Goal: Task Accomplishment & Management: Complete application form

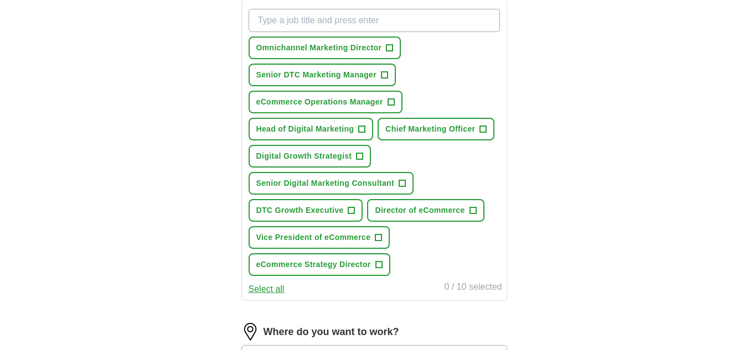
scroll to position [415, 0]
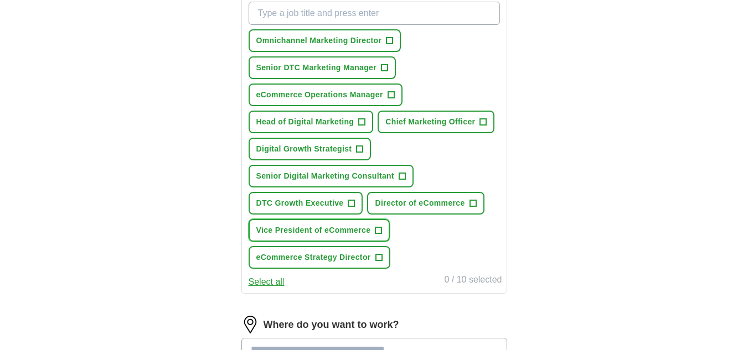
click at [378, 230] on span "+" at bounding box center [378, 230] width 7 height 9
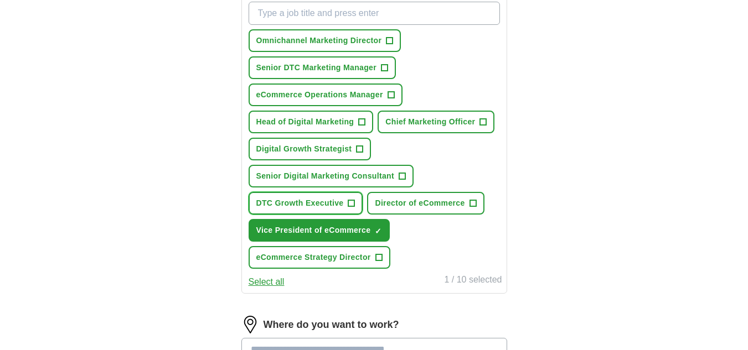
click at [353, 203] on span "+" at bounding box center [351, 203] width 7 height 9
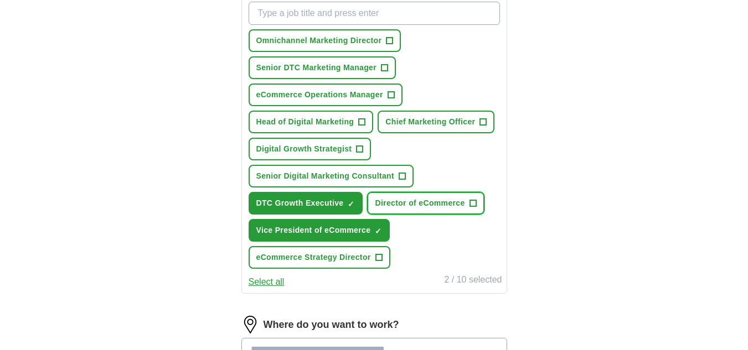
click at [468, 203] on button "Director of eCommerce +" at bounding box center [425, 203] width 117 height 23
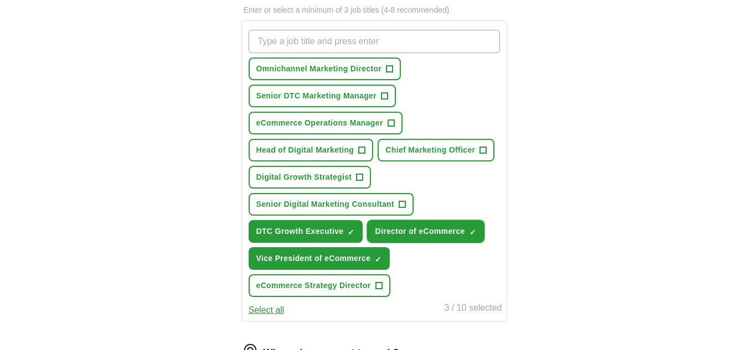
scroll to position [386, 0]
click at [351, 154] on span "Head of Digital Marketing" at bounding box center [305, 151] width 98 height 12
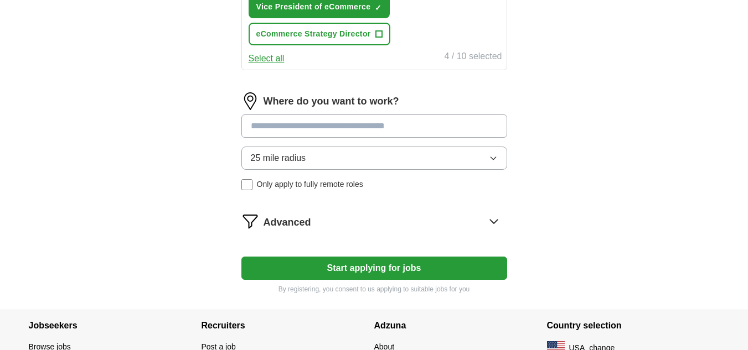
scroll to position [639, 0]
click at [453, 153] on button "25 mile radius" at bounding box center [374, 157] width 266 height 23
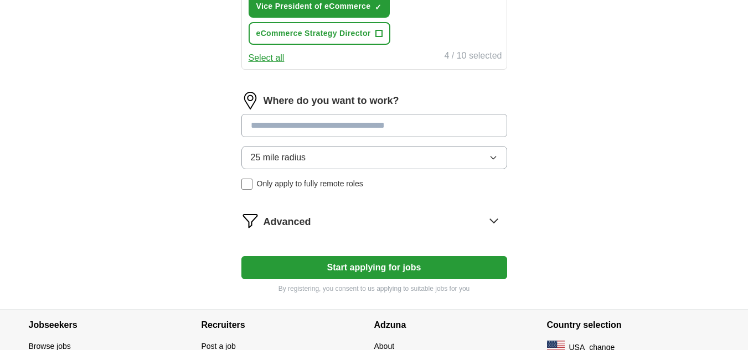
click at [465, 127] on input at bounding box center [374, 125] width 266 height 23
type input "******"
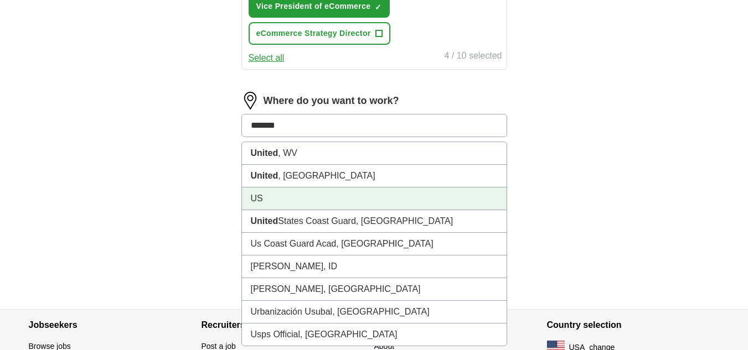
click at [334, 199] on li "US" at bounding box center [374, 199] width 265 height 23
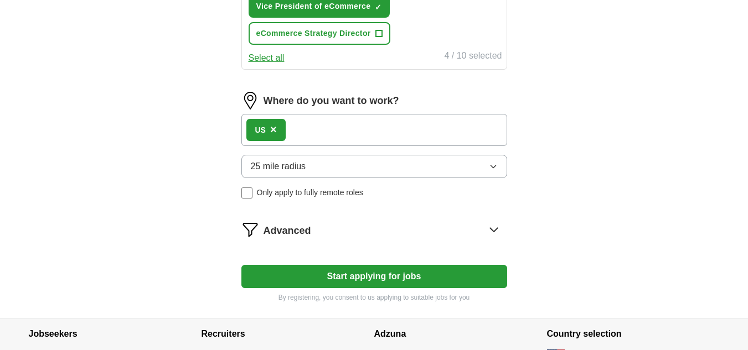
click at [469, 165] on button "25 mile radius" at bounding box center [374, 166] width 266 height 23
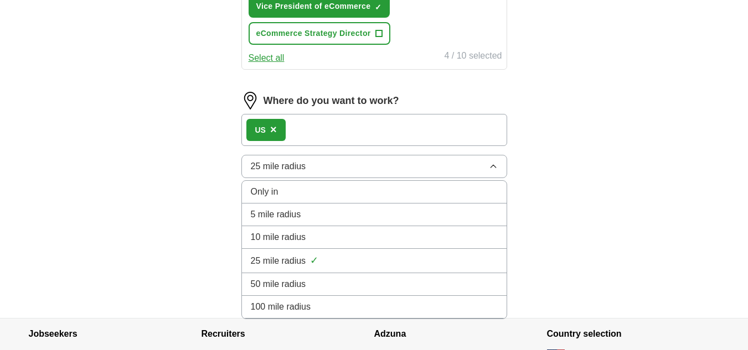
click at [315, 308] on div "100 mile radius" at bounding box center [374, 306] width 247 height 13
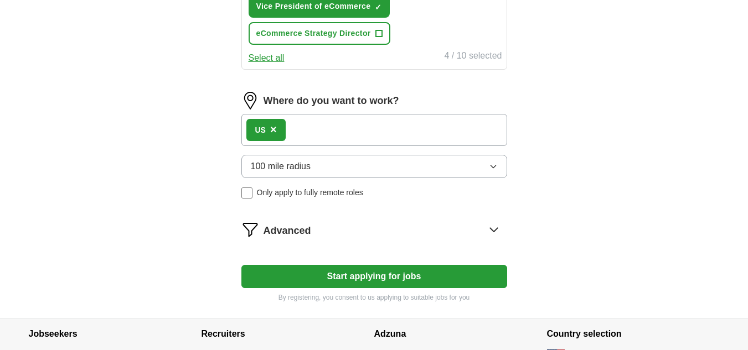
click at [495, 230] on icon at bounding box center [493, 230] width 7 height 4
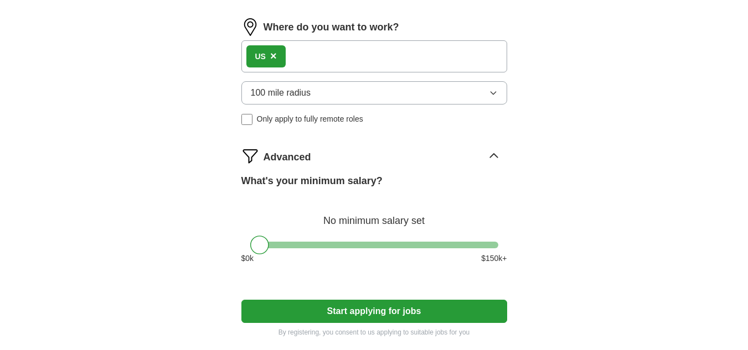
scroll to position [713, 0]
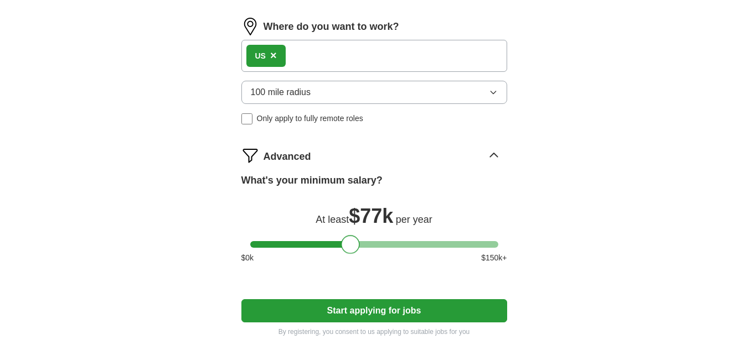
click at [350, 244] on div at bounding box center [374, 244] width 248 height 7
click at [375, 241] on div at bounding box center [374, 244] width 248 height 7
click at [389, 243] on div at bounding box center [374, 244] width 248 height 7
click at [497, 244] on div at bounding box center [374, 244] width 248 height 7
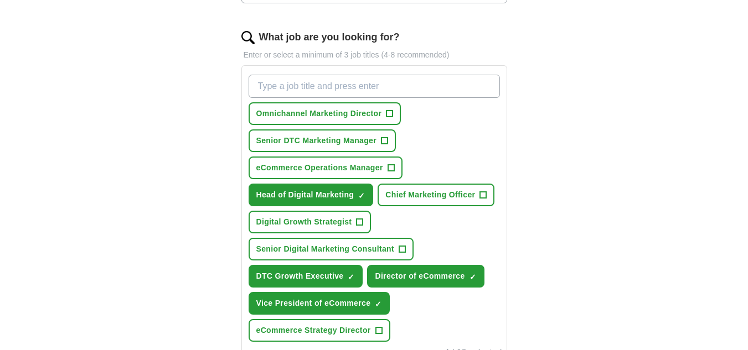
scroll to position [339, 0]
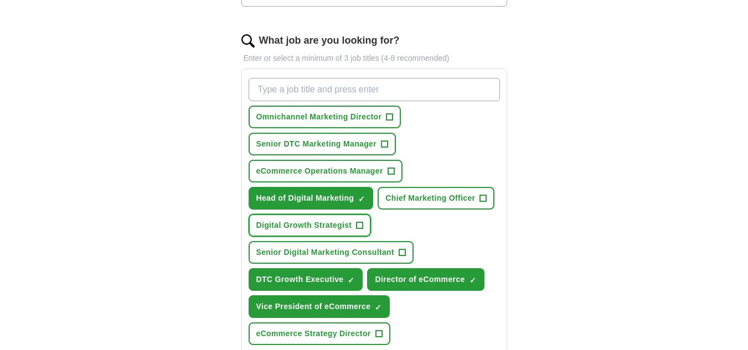
click at [346, 224] on span "Digital Growth Strategist" at bounding box center [304, 226] width 96 height 12
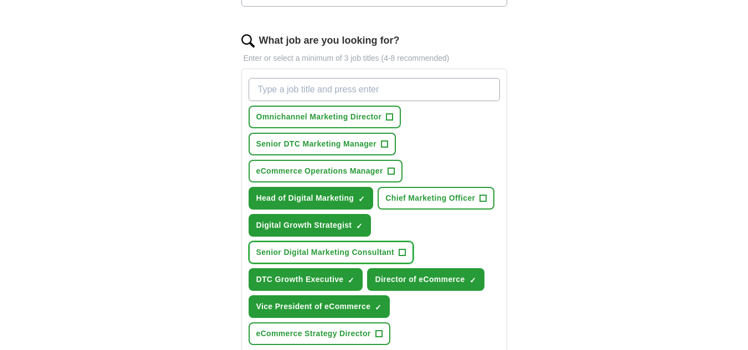
click at [342, 250] on span "Senior Digital Marketing Consultant" at bounding box center [325, 253] width 138 height 12
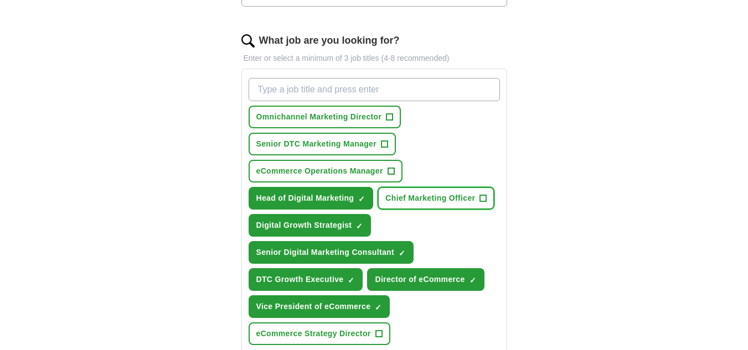
click at [442, 200] on span "Chief Marketing Officer" at bounding box center [430, 199] width 90 height 12
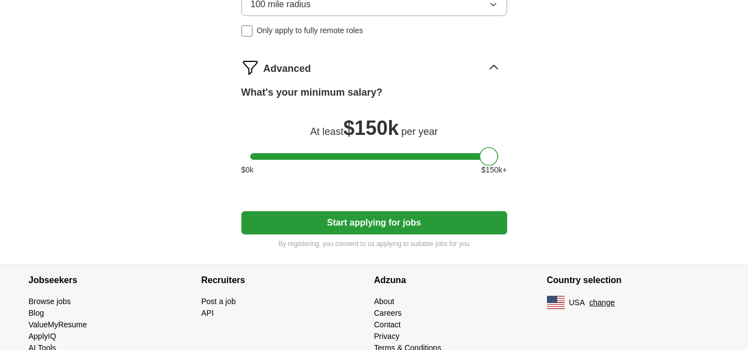
scroll to position [802, 0]
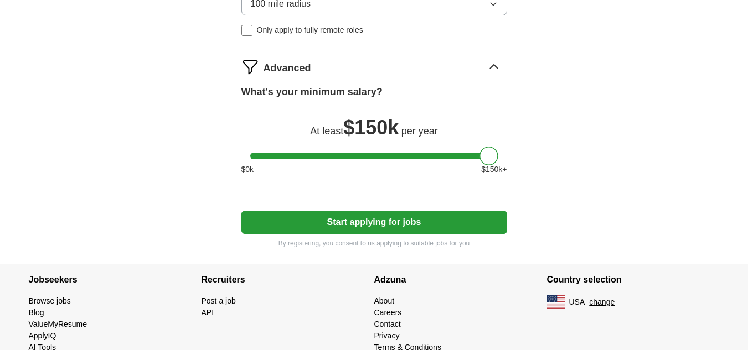
click at [410, 225] on button "Start applying for jobs" at bounding box center [374, 222] width 266 height 23
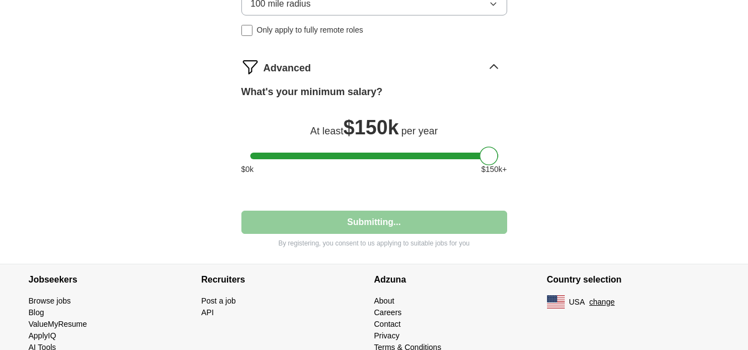
select select "**"
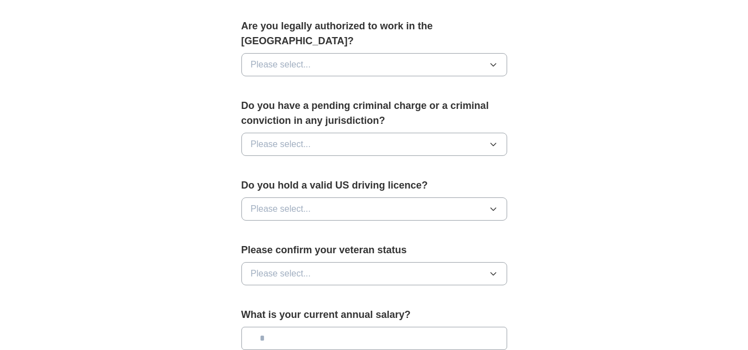
scroll to position [788, 0]
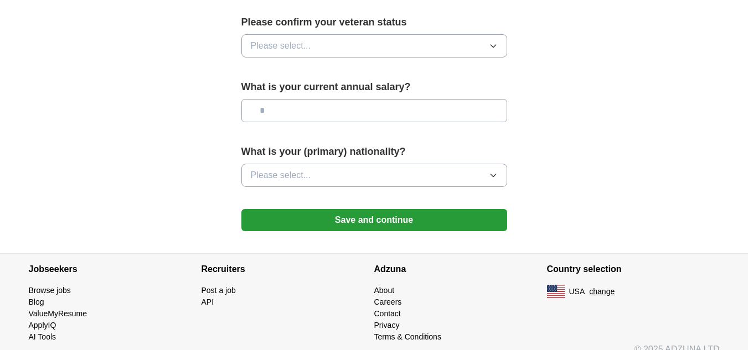
click at [463, 164] on button "Please select..." at bounding box center [374, 175] width 266 height 23
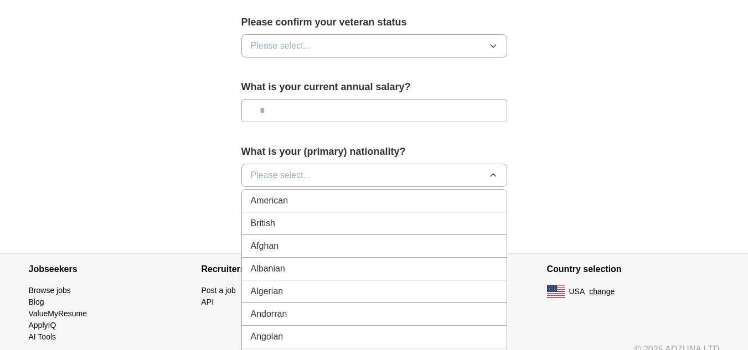
click at [424, 194] on div "American" at bounding box center [374, 200] width 247 height 13
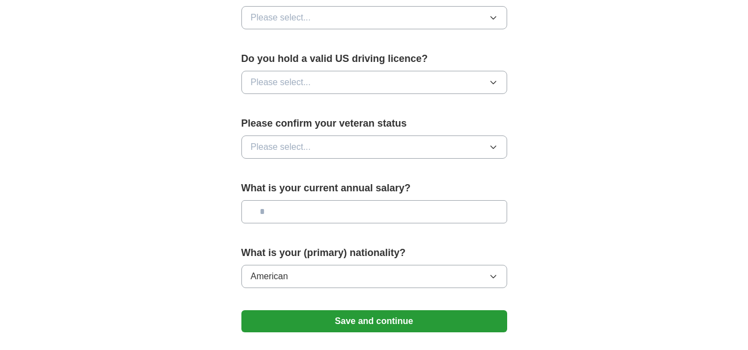
scroll to position [686, 0]
click at [483, 136] on button "Please select..." at bounding box center [374, 147] width 266 height 23
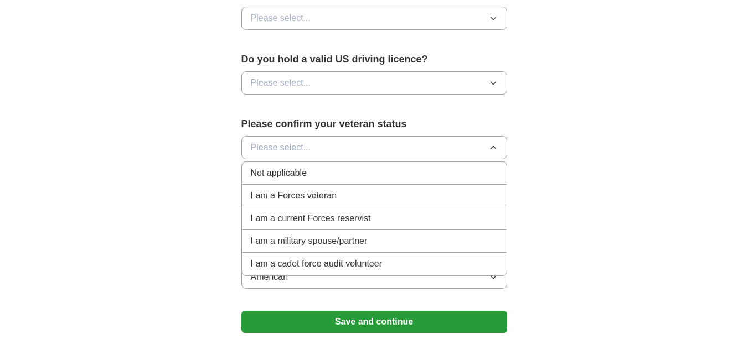
click at [346, 167] on div "Not applicable" at bounding box center [374, 173] width 247 height 13
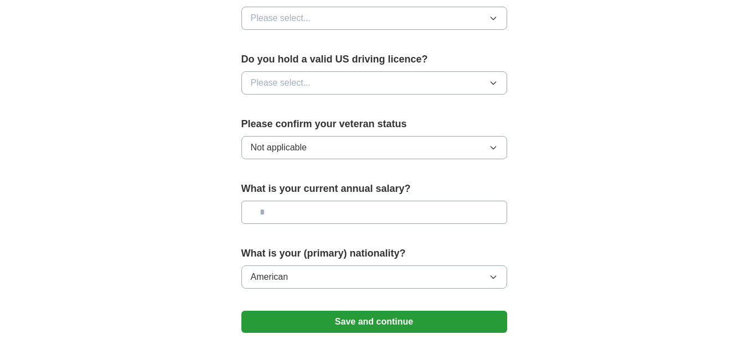
click at [396, 71] on button "Please select..." at bounding box center [374, 82] width 266 height 23
click at [331, 102] on div "Yes" at bounding box center [374, 108] width 247 height 13
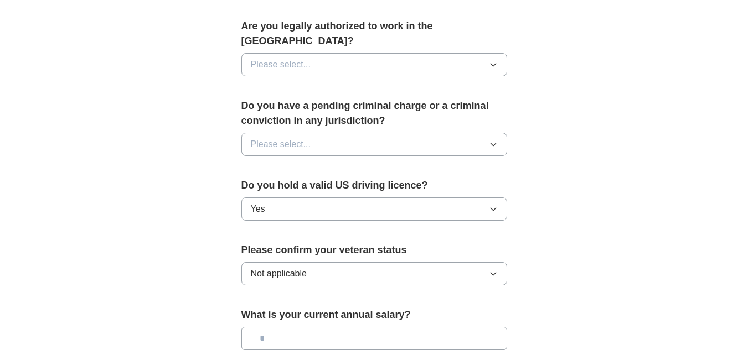
scroll to position [559, 0]
click at [409, 133] on button "Please select..." at bounding box center [374, 144] width 266 height 23
click at [365, 186] on div "No" at bounding box center [374, 192] width 247 height 13
click at [398, 54] on button "Please select..." at bounding box center [374, 65] width 266 height 23
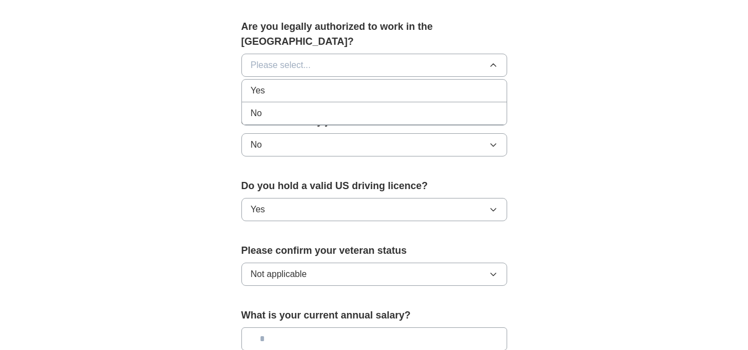
click at [349, 84] on div "Yes" at bounding box center [374, 90] width 247 height 13
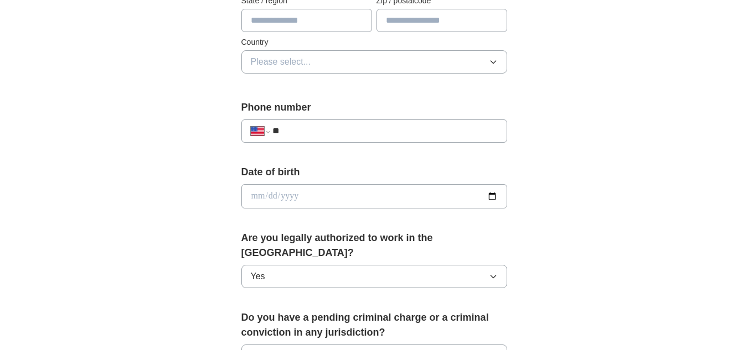
scroll to position [346, 0]
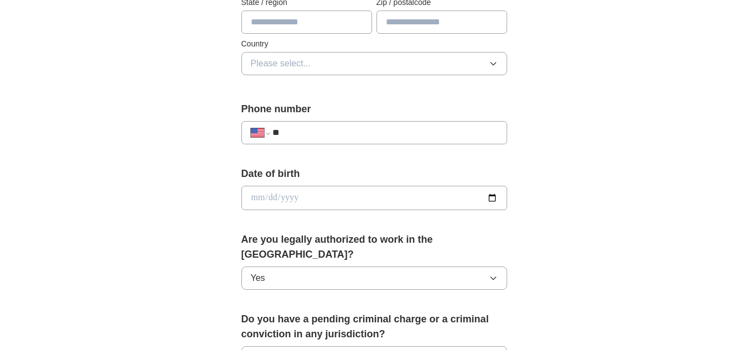
click at [325, 142] on div "**********" at bounding box center [374, 132] width 266 height 23
click at [327, 133] on input "**" at bounding box center [384, 132] width 225 height 13
type input "**********"
select select "**"
type input "**********"
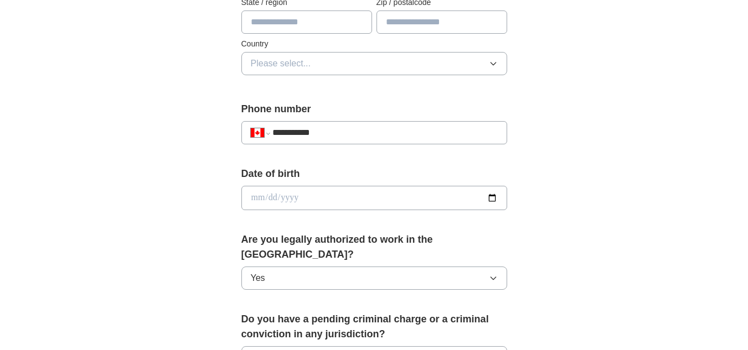
select select "**"
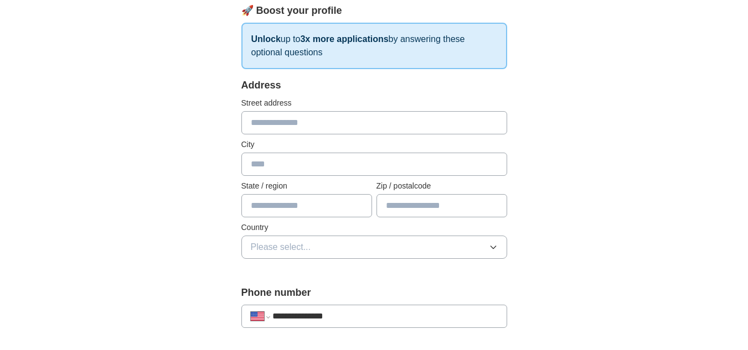
scroll to position [164, 0]
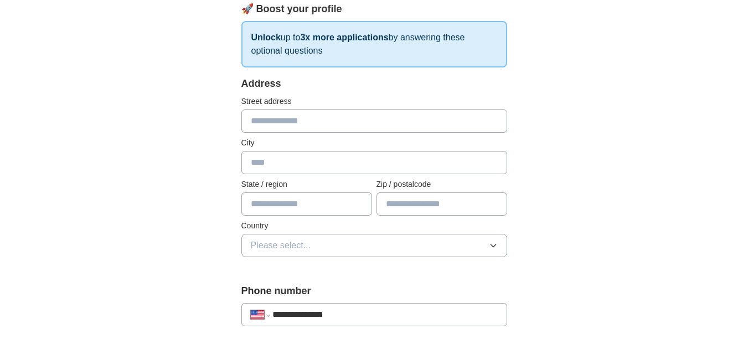
type input "**********"
click at [370, 251] on button "Please select..." at bounding box center [374, 245] width 266 height 23
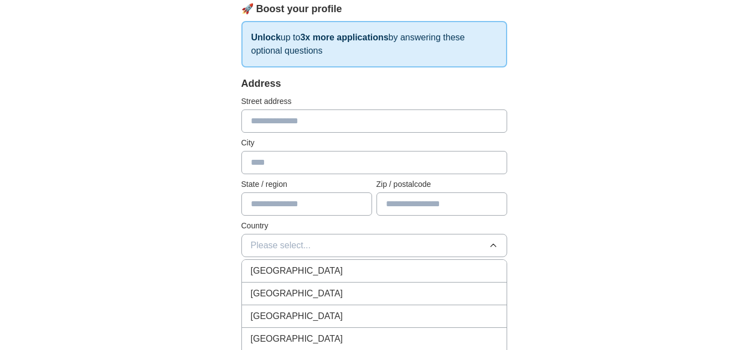
click at [330, 298] on div "[GEOGRAPHIC_DATA]" at bounding box center [374, 293] width 247 height 13
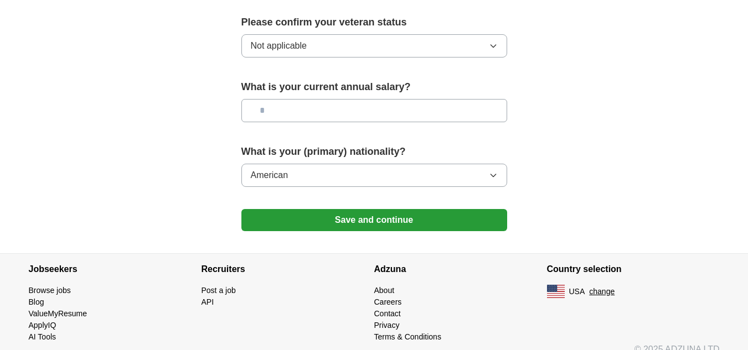
scroll to position [787, 0]
click at [466, 210] on button "Save and continue" at bounding box center [374, 221] width 266 height 22
